Goal: Transaction & Acquisition: Subscribe to service/newsletter

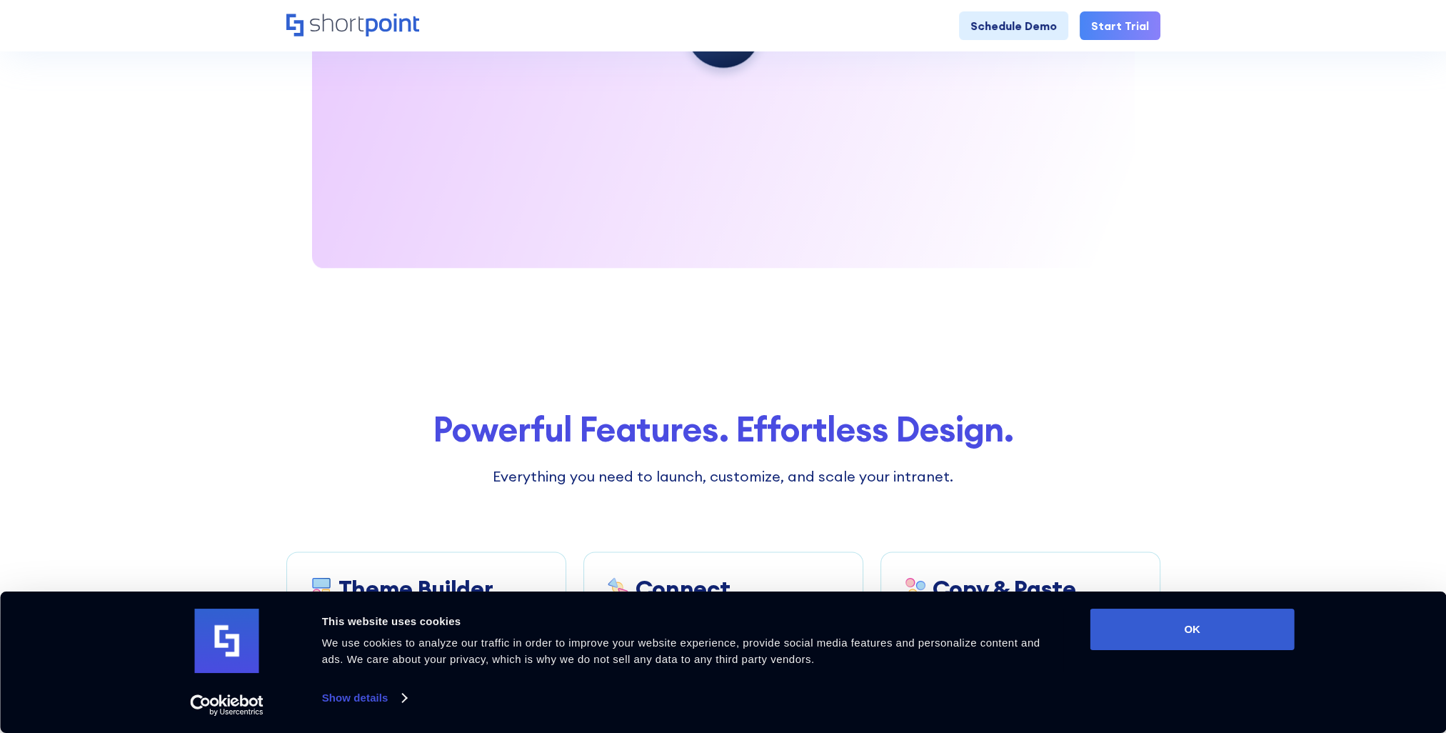
scroll to position [2857, 0]
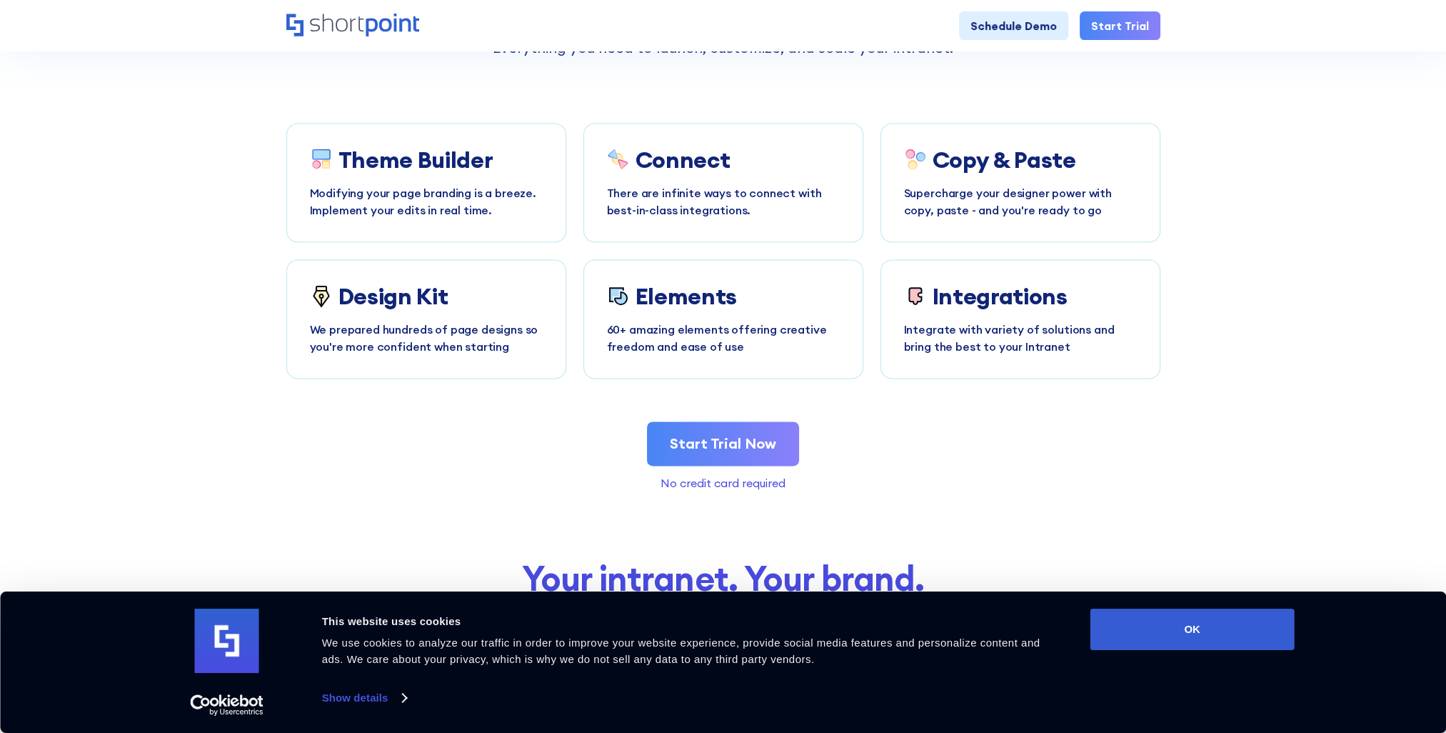
click at [1385, 264] on section "Powerful Features. Effortless Design. Everything you need to launch, customize,…" at bounding box center [723, 235] width 1446 height 649
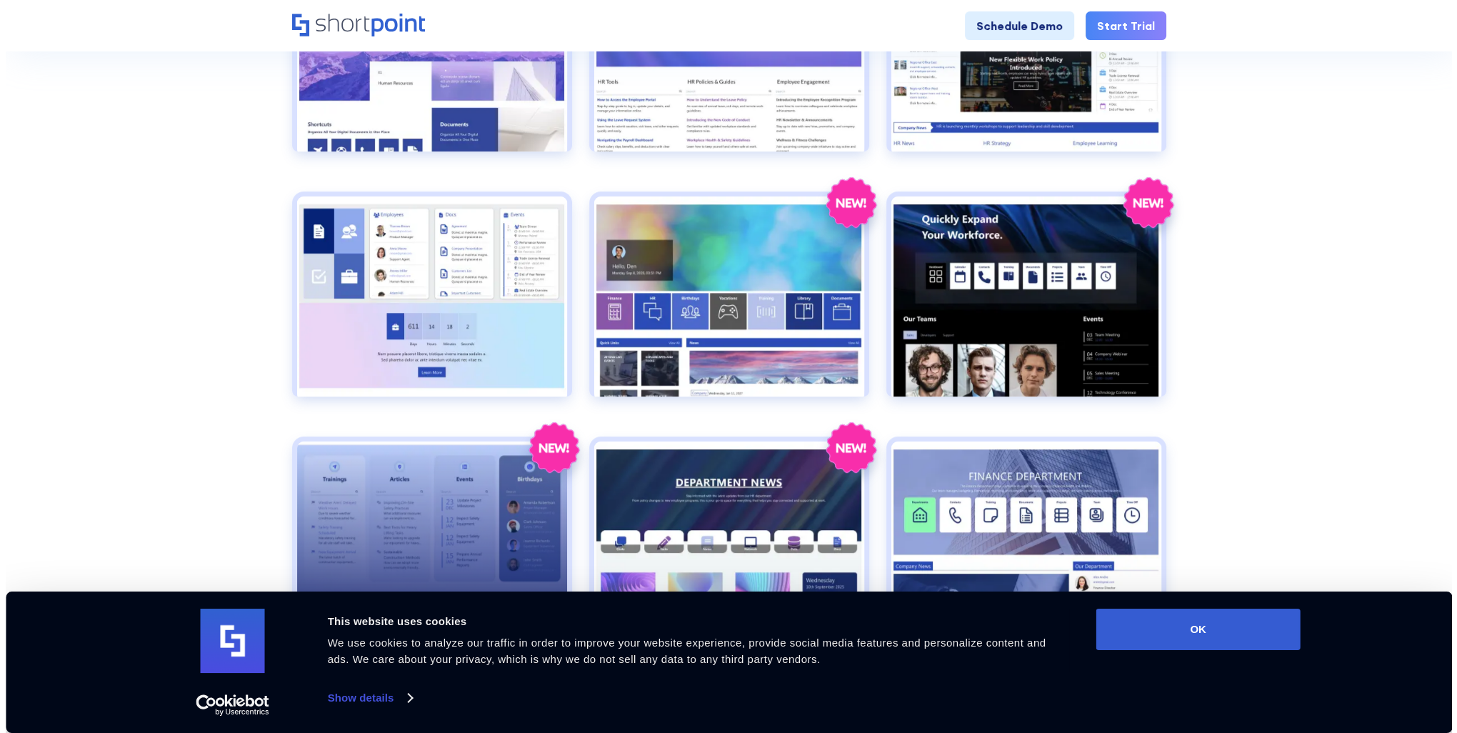
scroll to position [786, 0]
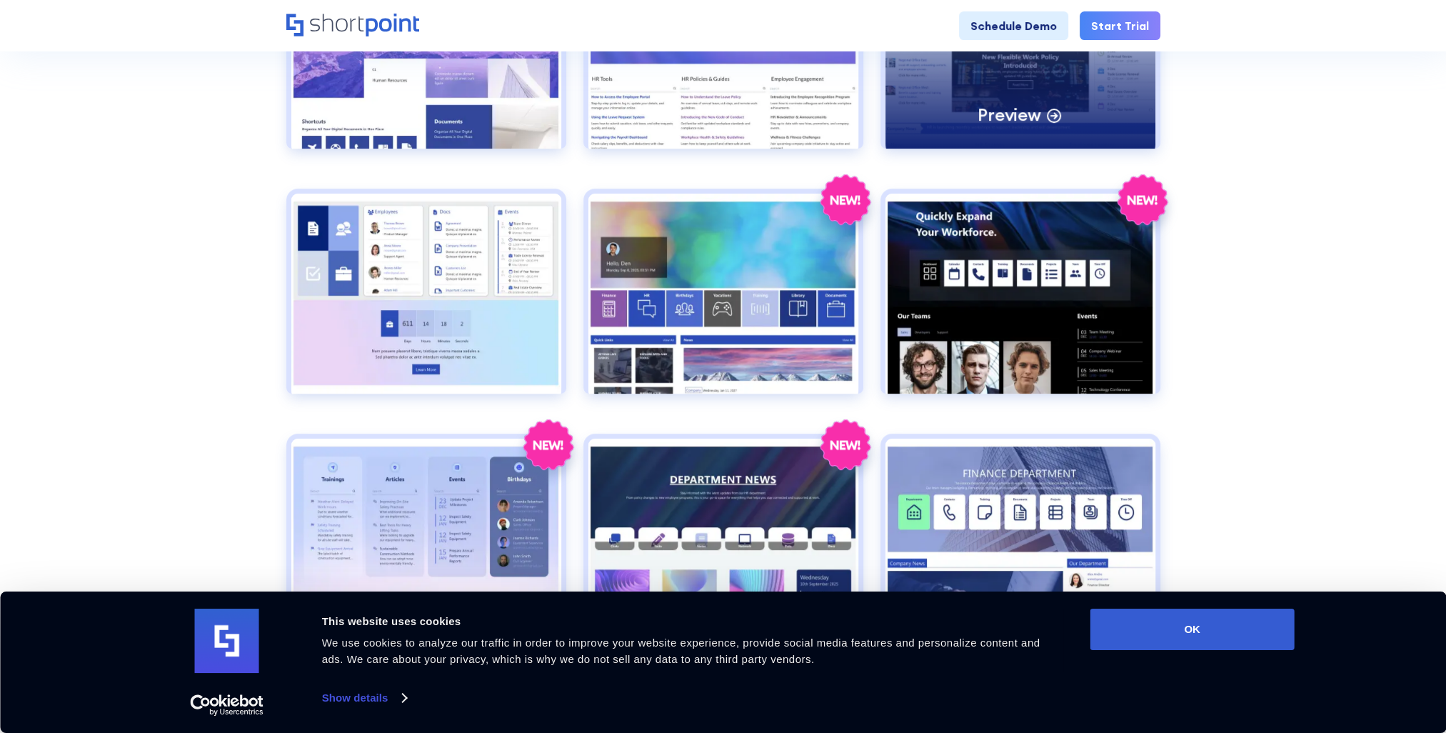
click at [1035, 107] on p "Preview" at bounding box center [1009, 115] width 63 height 22
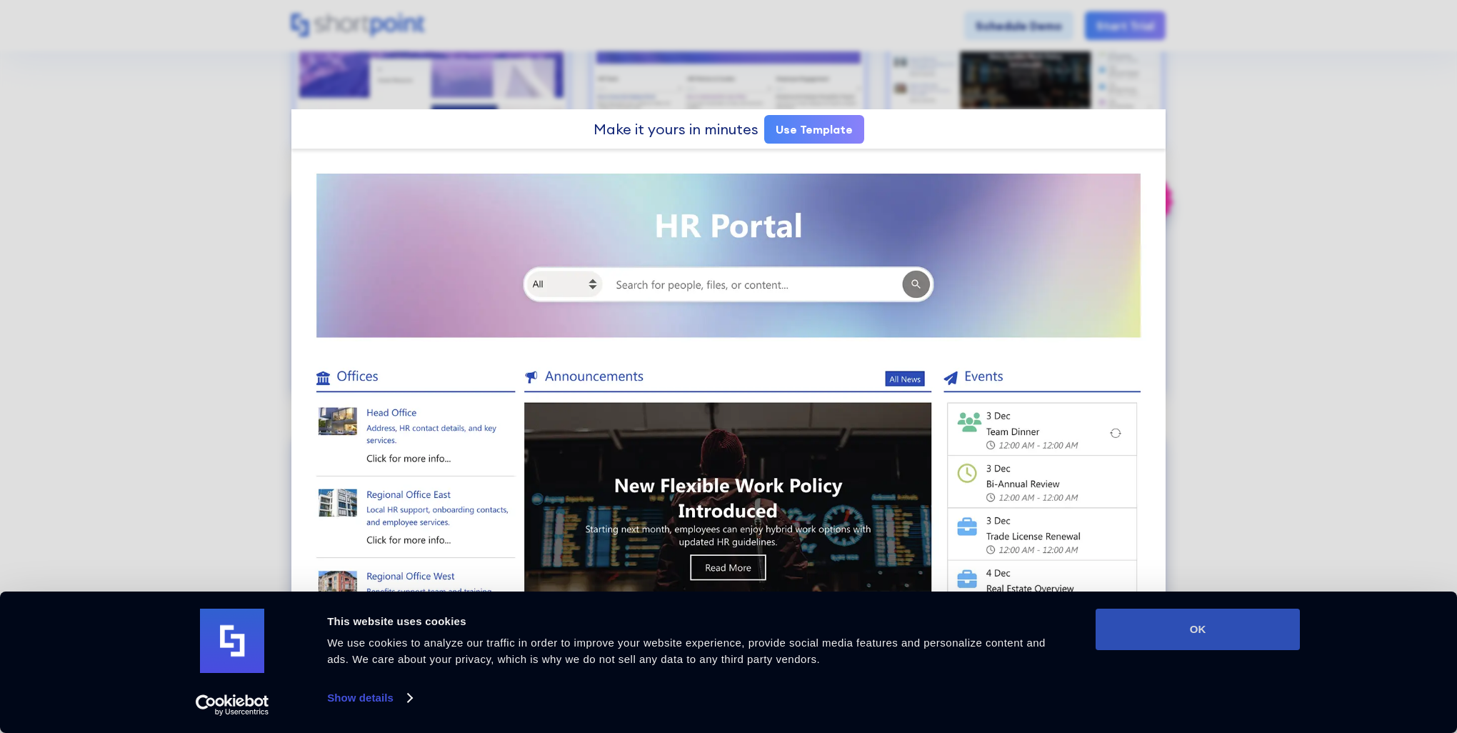
click at [1194, 626] on button "OK" at bounding box center [1197, 628] width 204 height 41
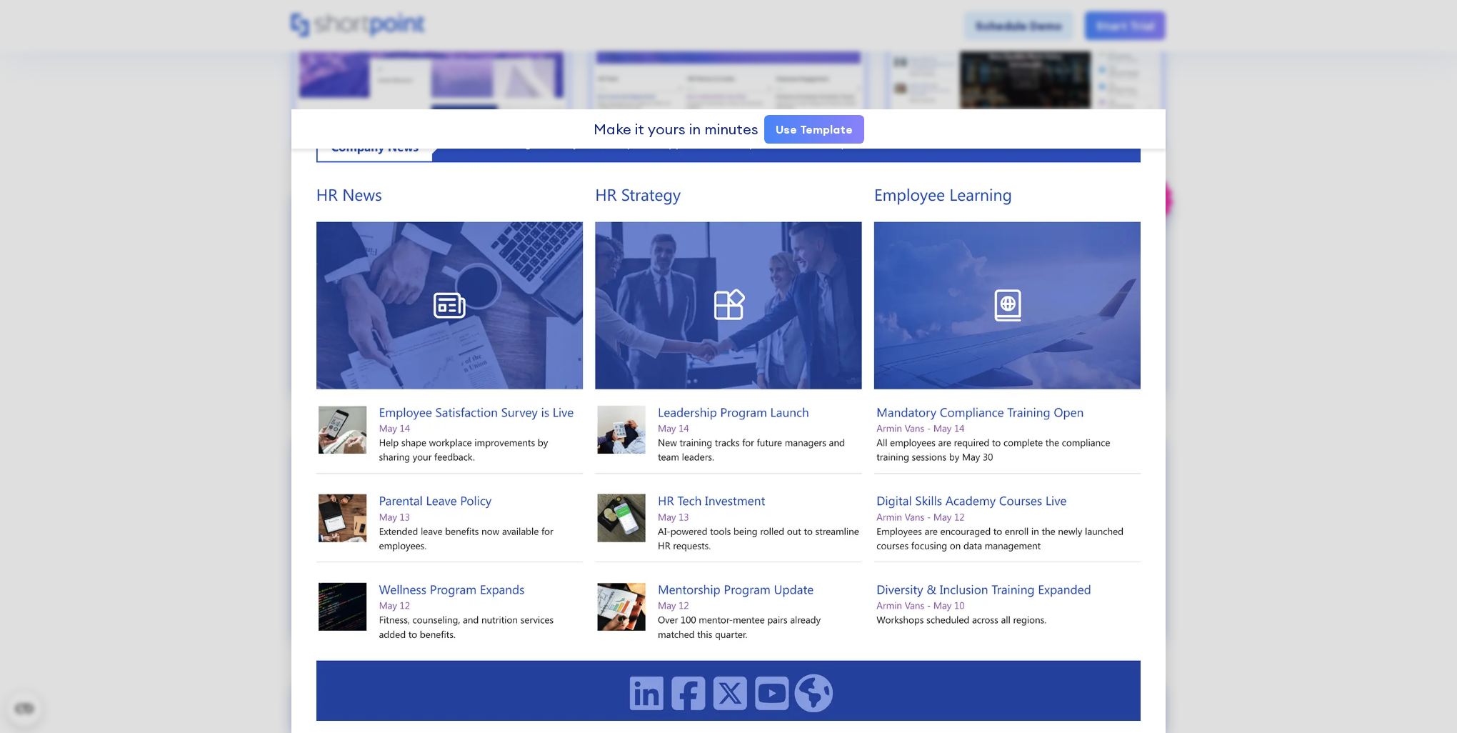
scroll to position [0, 0]
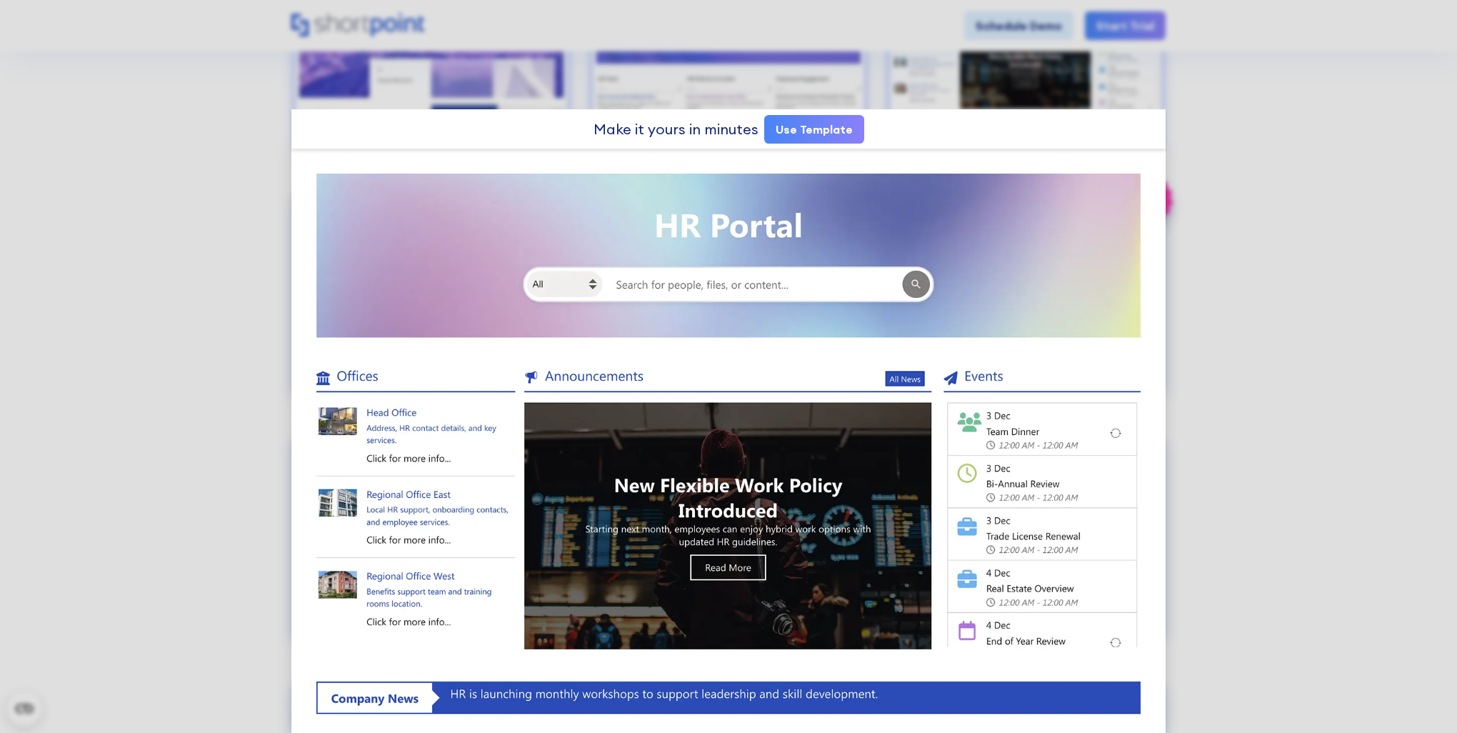
click at [825, 129] on link "Use Template" at bounding box center [814, 129] width 100 height 29
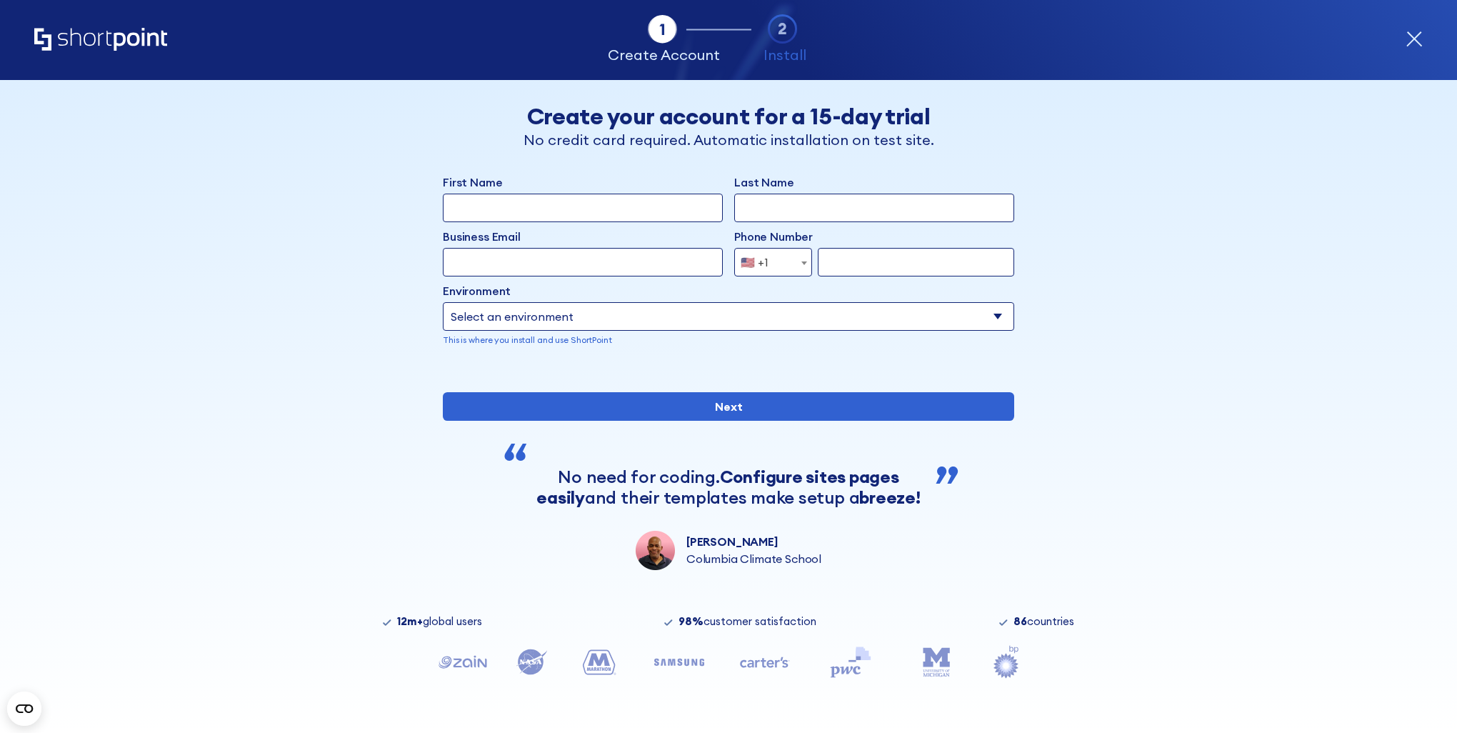
click at [951, 335] on p "This is where you install and use ShortPoint" at bounding box center [728, 340] width 571 height 13
click at [964, 311] on select "Select an environment Microsoft 365 SharePoint Online SharePoint Subscription E…" at bounding box center [728, 316] width 571 height 29
select select "SharePoint Online"
click at [443, 302] on select "Select an environment Microsoft 365 SharePoint Online SharePoint Subscription E…" at bounding box center [728, 316] width 571 height 29
click at [554, 217] on input "First Name" at bounding box center [583, 208] width 280 height 29
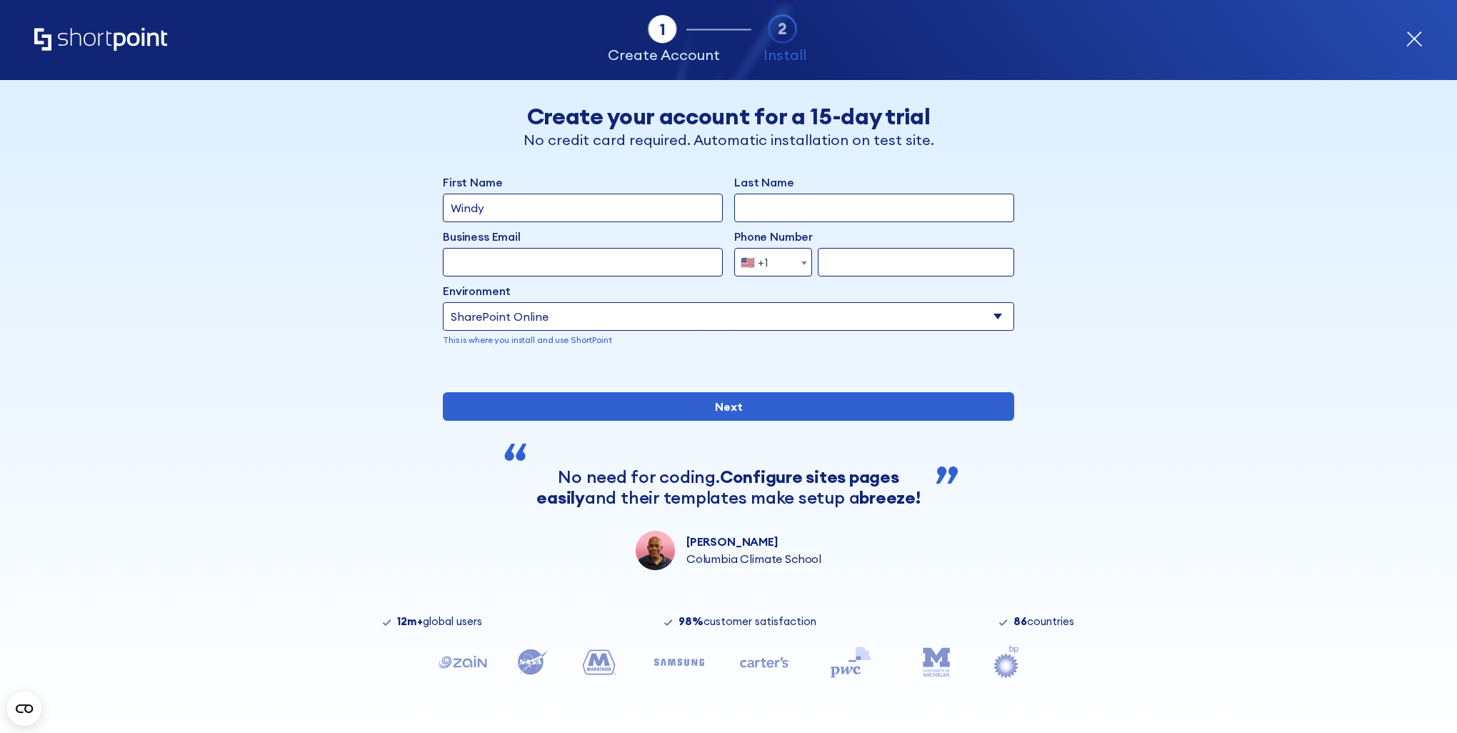
type input "Windy"
type input "[PERSON_NAME]"
click at [366, 232] on div "Back Back Create your account for a 15-day trial No credit card required. Autom…" at bounding box center [728, 325] width 874 height 490
click at [741, 264] on div "🇺🇸 +1" at bounding box center [755, 262] width 28 height 29
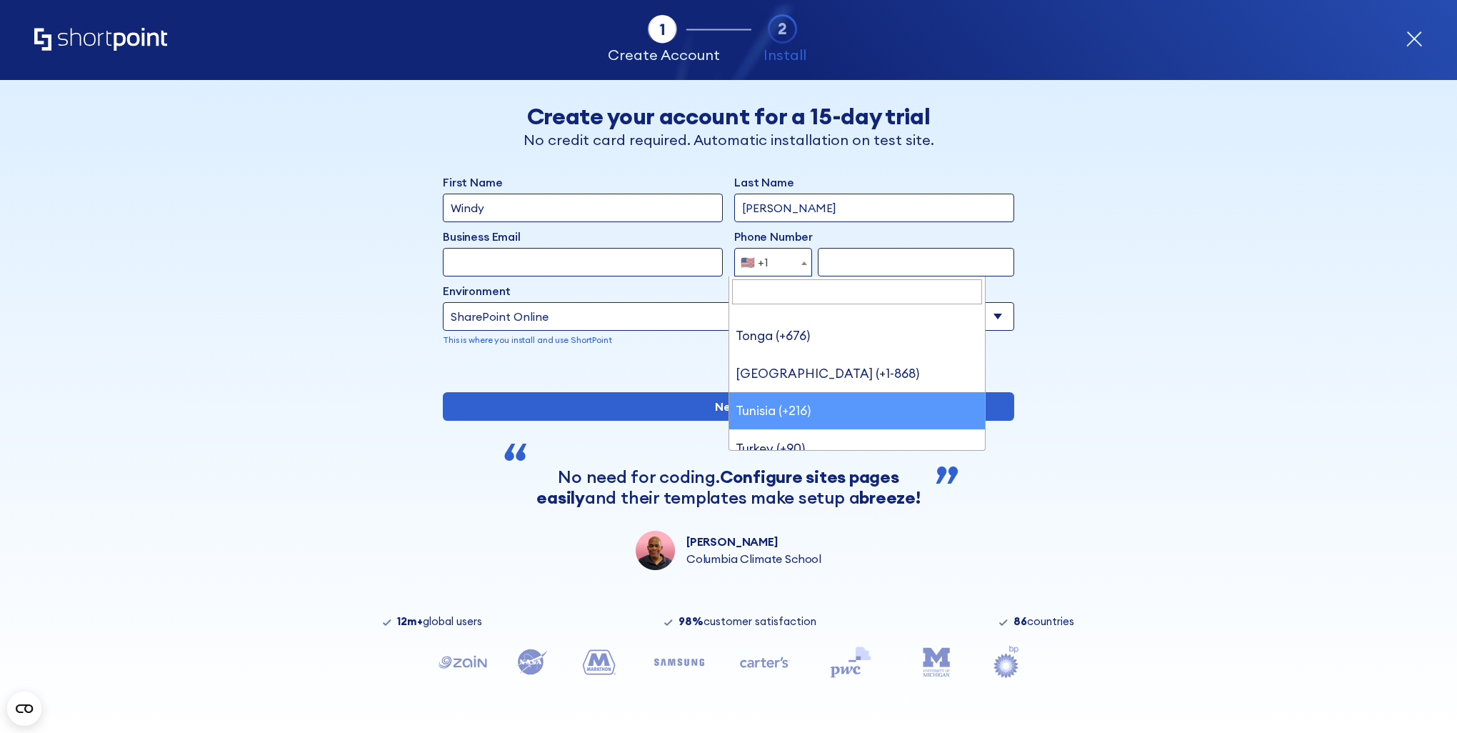
scroll to position [8025, 0]
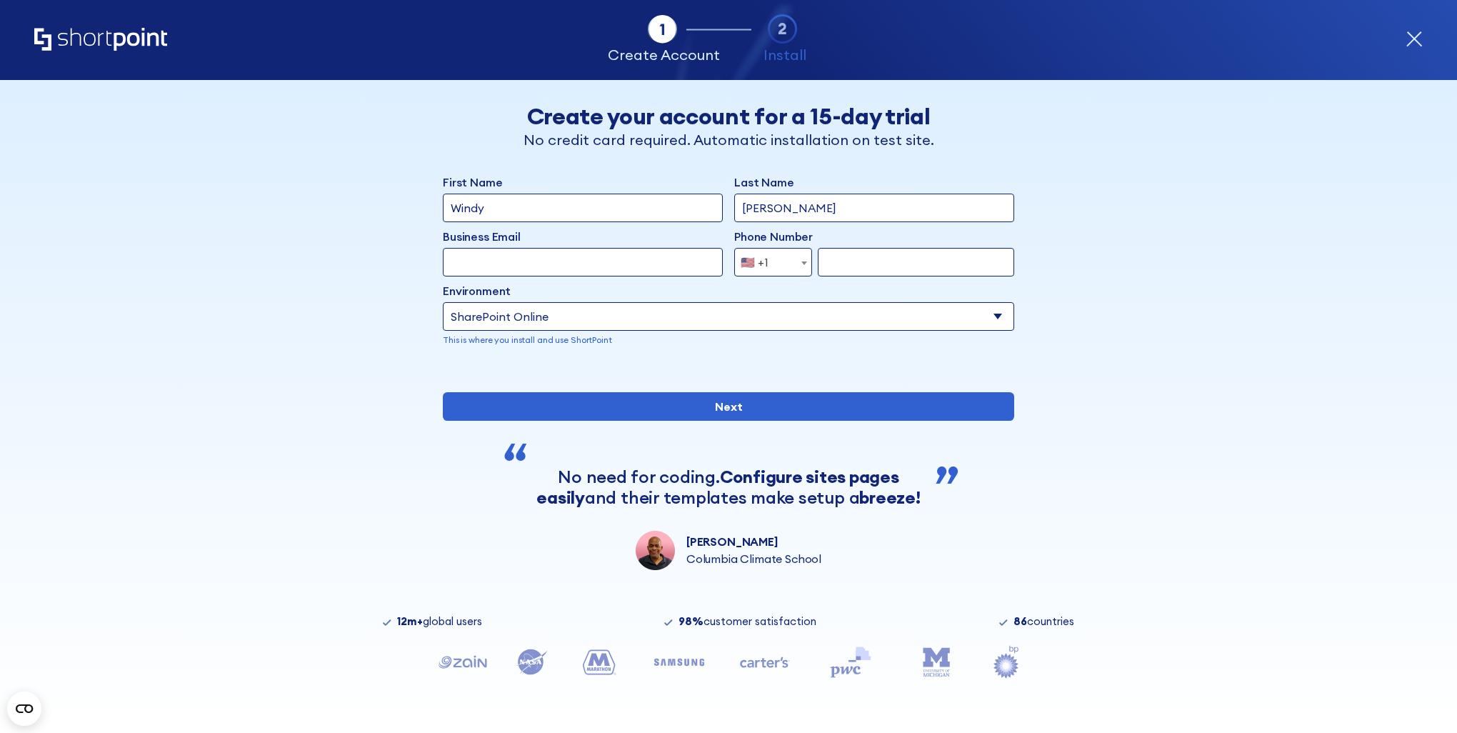
click at [765, 261] on span "🇺🇸 +1" at bounding box center [759, 262] width 48 height 29
click at [771, 271] on span "🇺🇸 +1" at bounding box center [759, 262] width 48 height 29
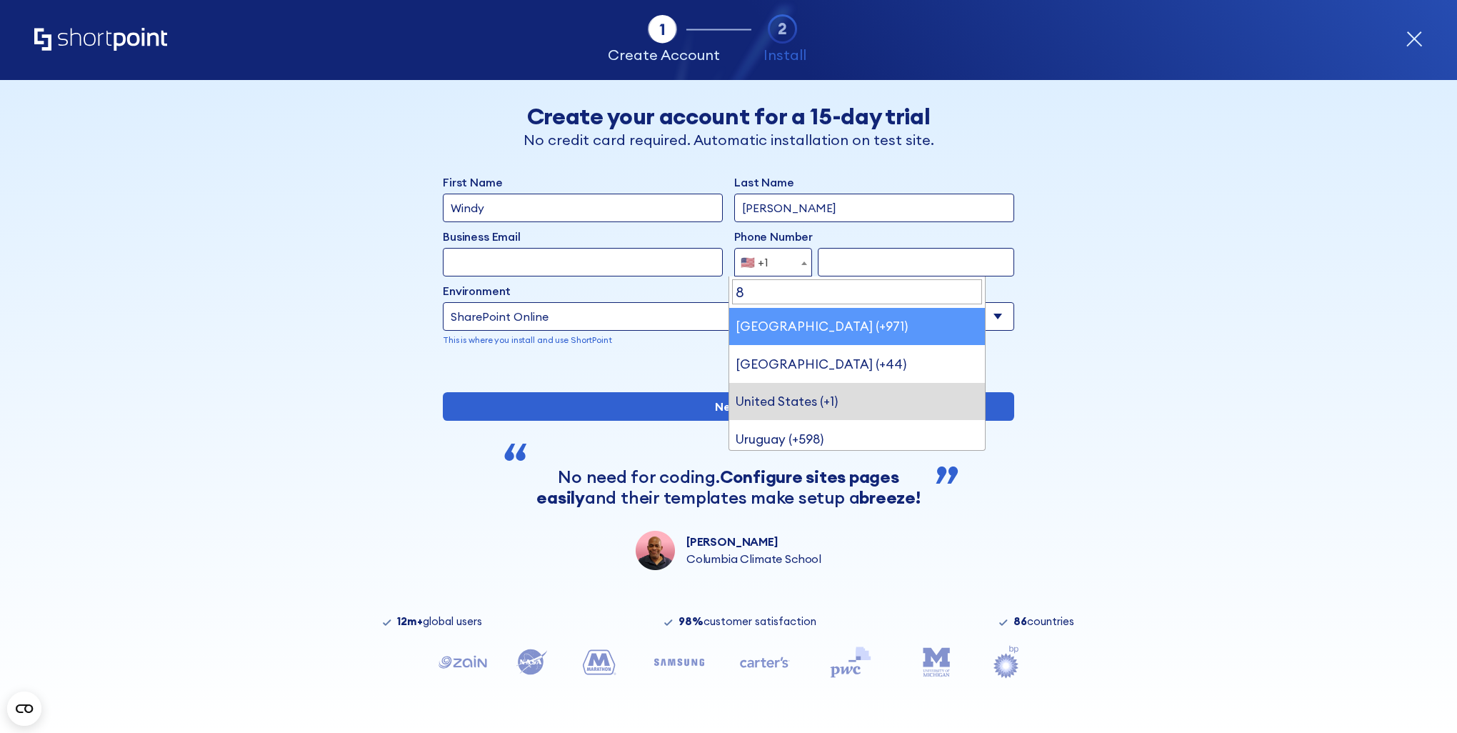
scroll to position [0, 0]
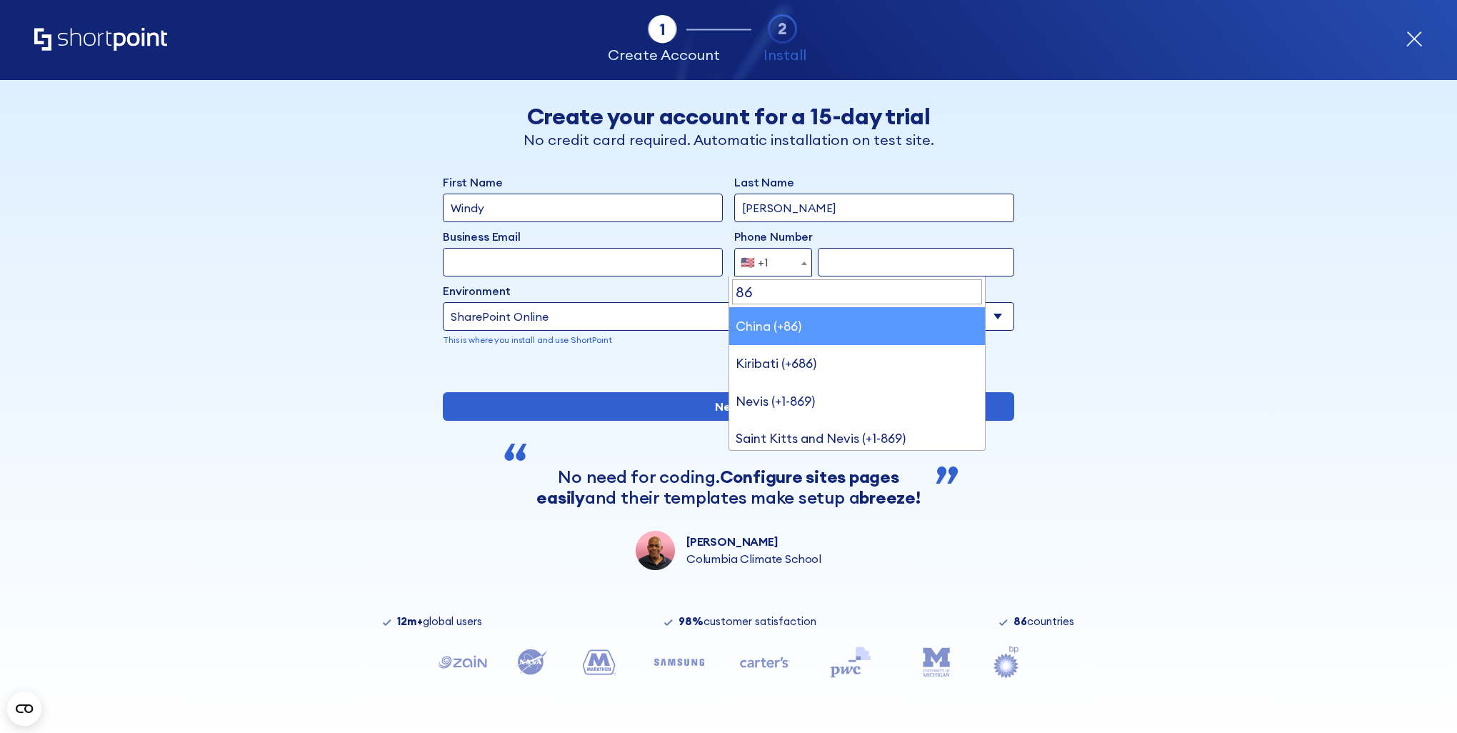
type input "86"
select select "+86"
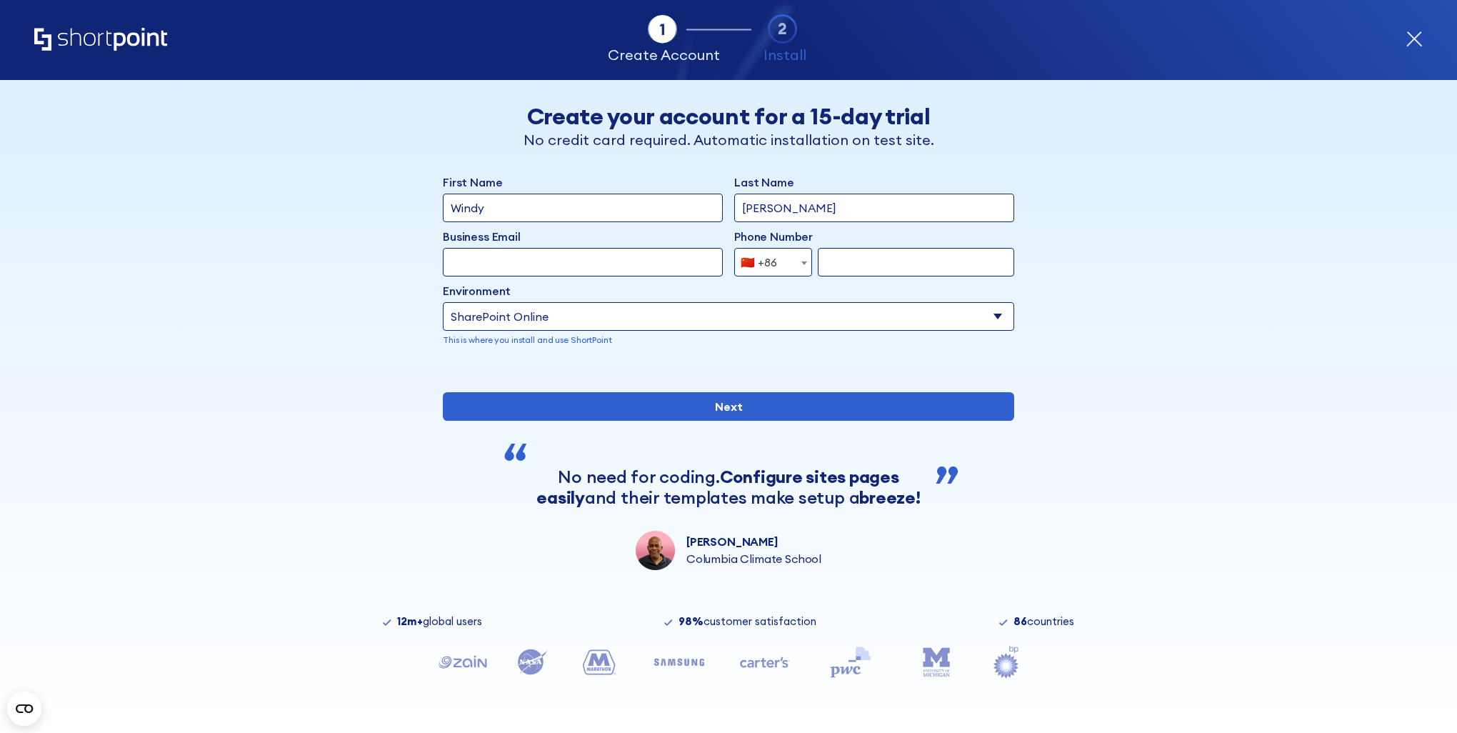
click at [863, 256] on input "form" at bounding box center [916, 262] width 196 height 29
type input "13555924848"
click at [535, 261] on input "Business Email" at bounding box center [583, 262] width 280 height 29
type input "[EMAIL_ADDRESS][DOMAIN_NAME]"
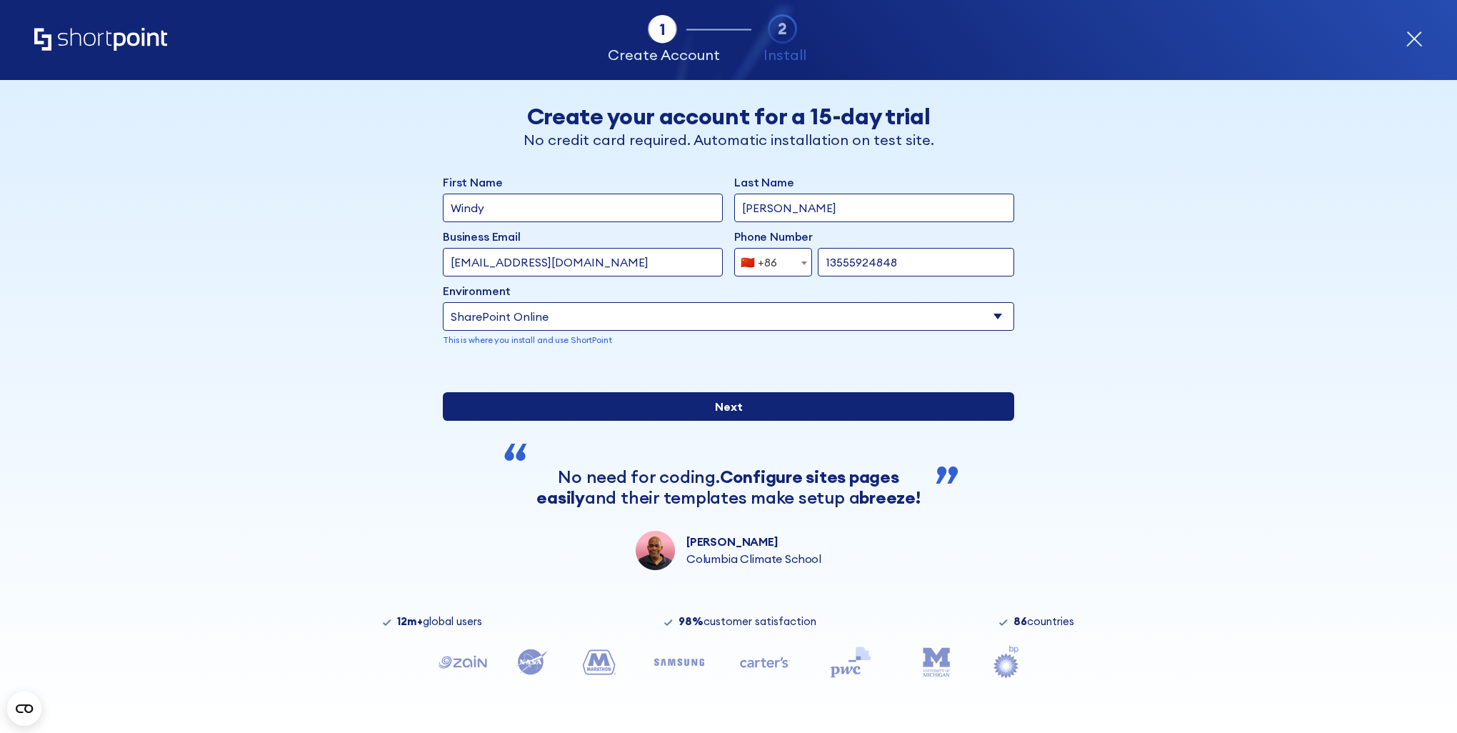
click at [741, 407] on input "Next" at bounding box center [728, 406] width 571 height 29
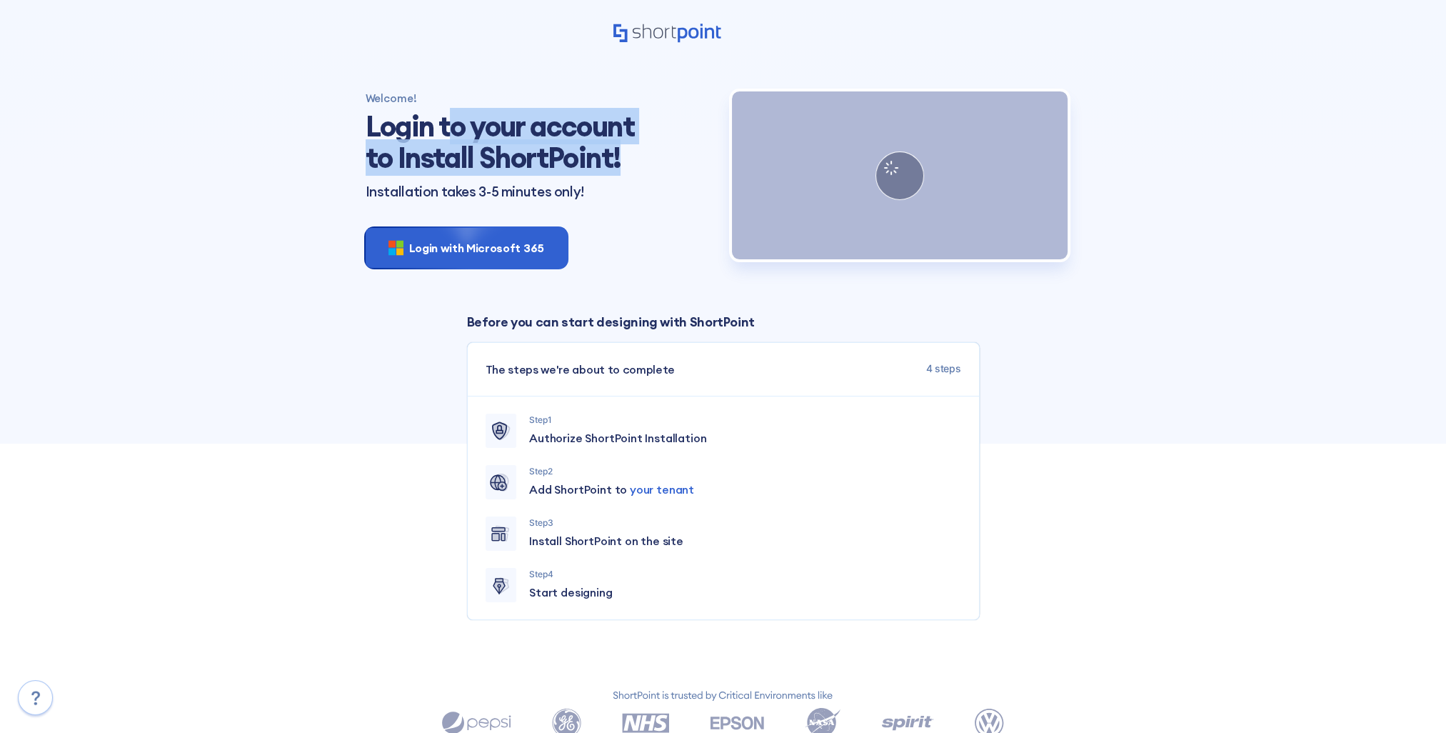
drag, startPoint x: 456, startPoint y: 127, endPoint x: 632, endPoint y: 168, distance: 181.0
click at [632, 168] on h1 "Login to your account to Install ShortPoint!" at bounding box center [505, 142] width 279 height 63
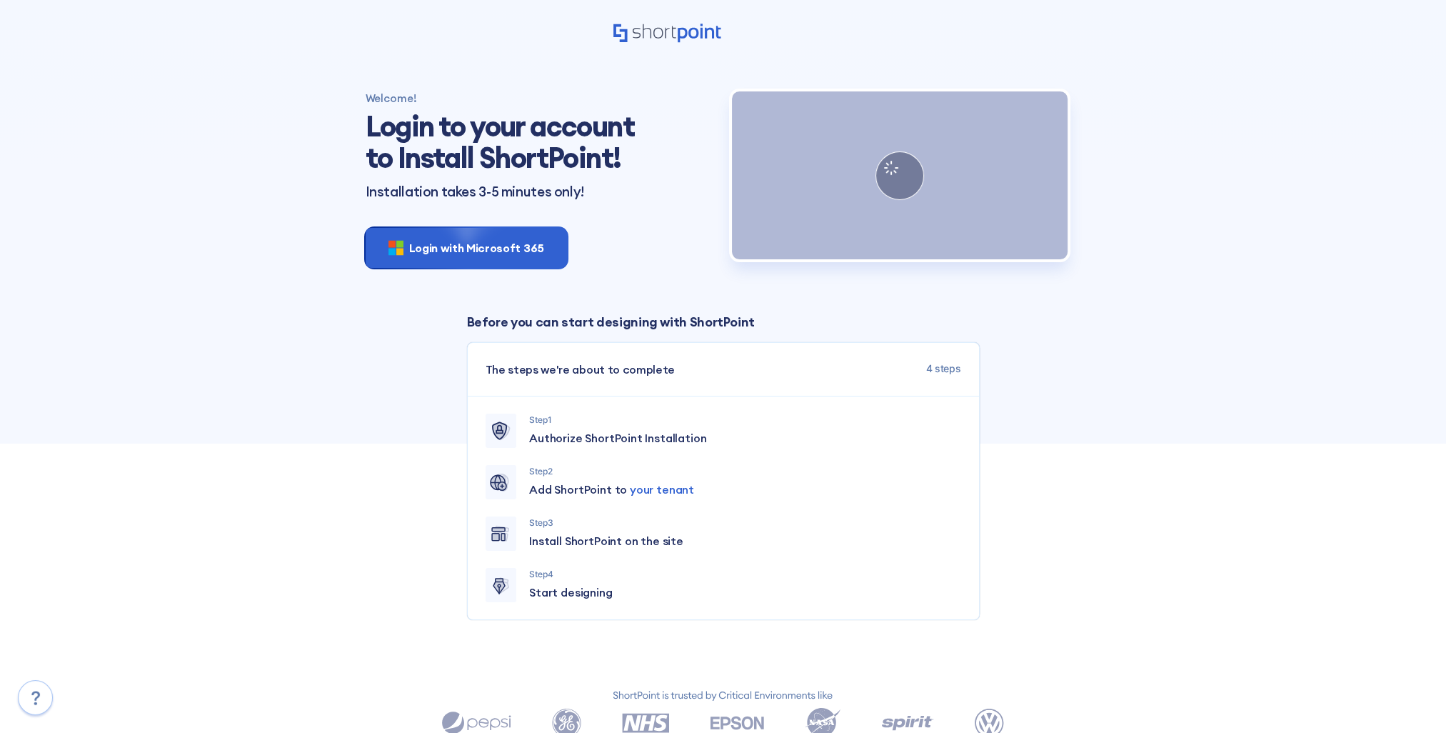
drag, startPoint x: 632, startPoint y: 168, endPoint x: 569, endPoint y: 195, distance: 68.5
click at [569, 195] on p "Installation takes 3-5 minutes only!" at bounding box center [540, 191] width 349 height 15
